Goal: Submit feedback/report problem

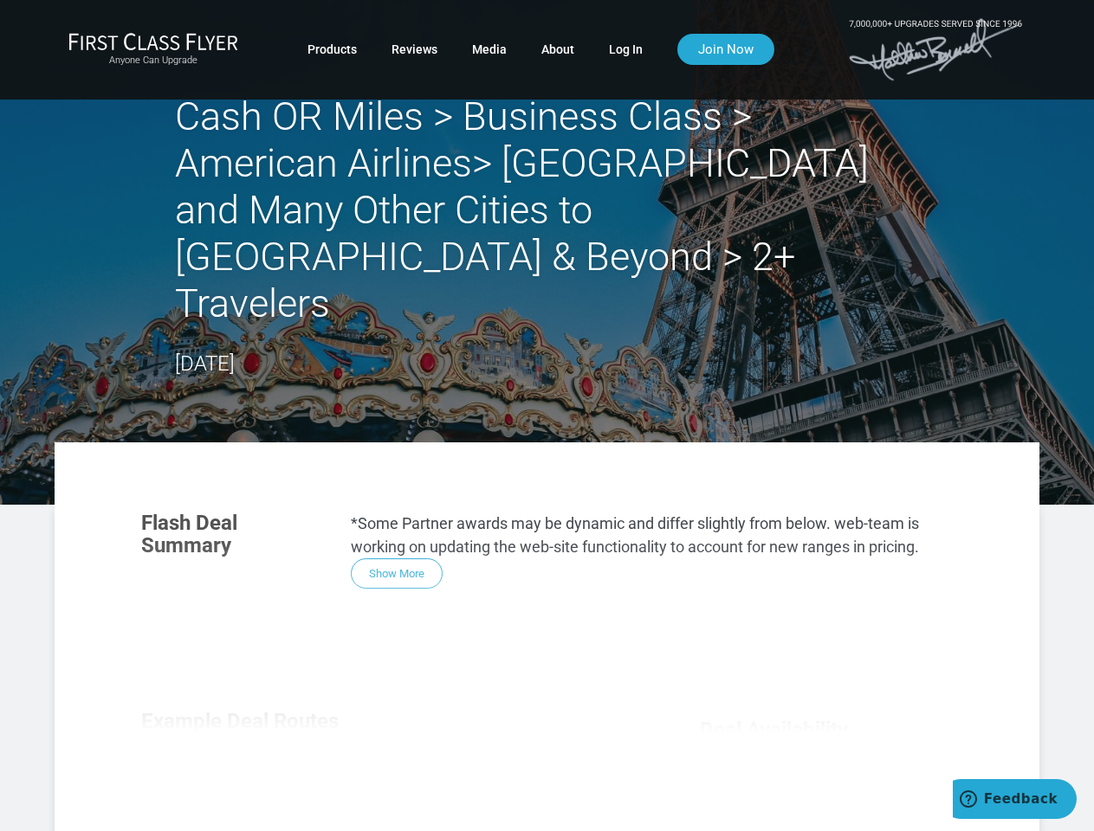
click at [546, 443] on section "Flash Deal Summary *Some Partner awards may be dynamic and differ slightly from…" at bounding box center [547, 713] width 985 height 541
click at [546, 613] on div "Flash Deal Summary *Some Partner awards may be dynamic and differ slightly from…" at bounding box center [547, 739] width 846 height 489
click at [397, 527] on div "Flash Deal Summary *Some Partner awards may be dynamic and differ slightly from…" at bounding box center [547, 739] width 846 height 489
click at [246, 770] on div "Flash Deal Summary *Some Partner awards may be dynamic and differ slightly from…" at bounding box center [547, 739] width 846 height 489
click at [388, 769] on div "Flash Deal Summary *Some Partner awards may be dynamic and differ slightly from…" at bounding box center [547, 739] width 846 height 489
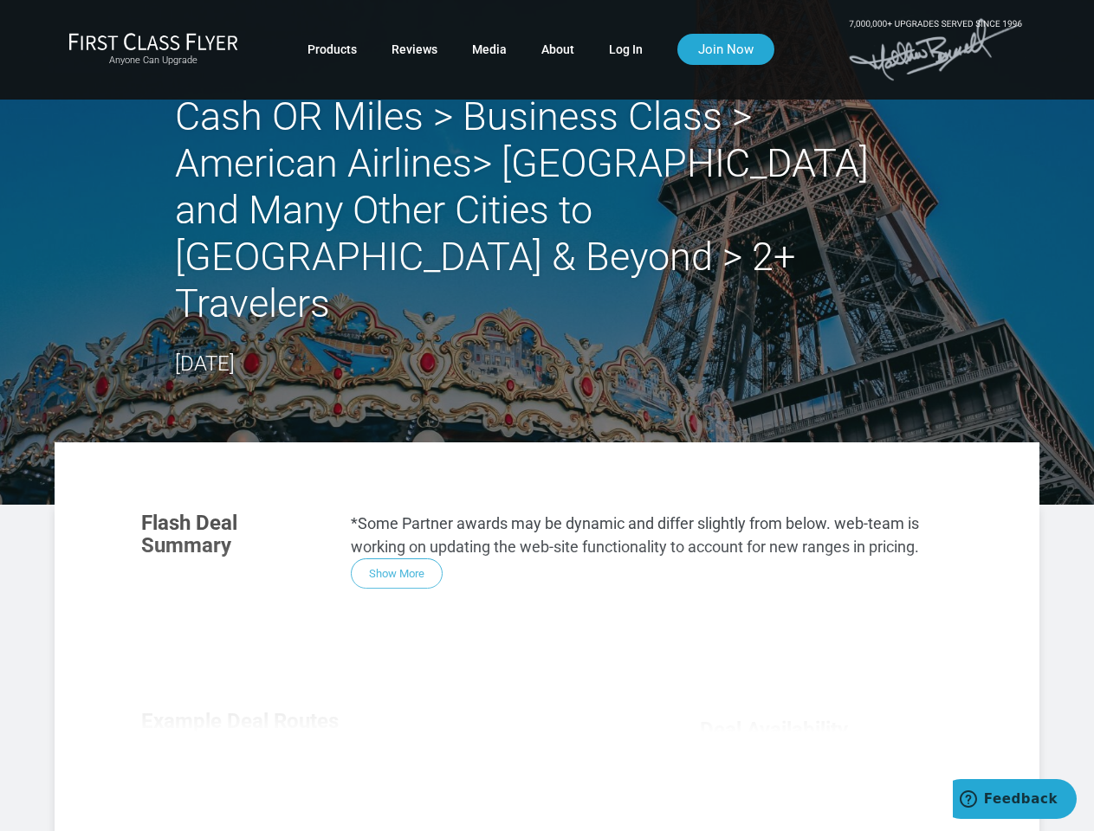
click at [530, 770] on div "Flash Deal Summary *Some Partner awards may be dynamic and differ slightly from…" at bounding box center [547, 739] width 846 height 489
click at [387, 824] on div "Flash Deal Summary *Some Partner awards may be dynamic and differ slightly from…" at bounding box center [547, 739] width 846 height 489
click at [388, 825] on div "Flash Deal Summary *Some Partner awards may be dynamic and differ slightly from…" at bounding box center [547, 739] width 846 height 489
click at [1014, 799] on span "Feedback" at bounding box center [1021, 800] width 74 height 16
